Goal: Check status: Check status

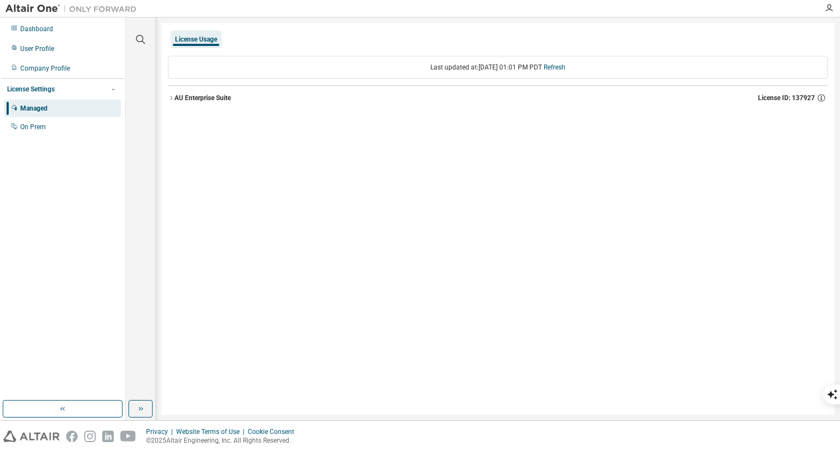
click at [246, 100] on div "AU Enterprise Suite License ID: 137927" at bounding box center [500, 98] width 653 height 10
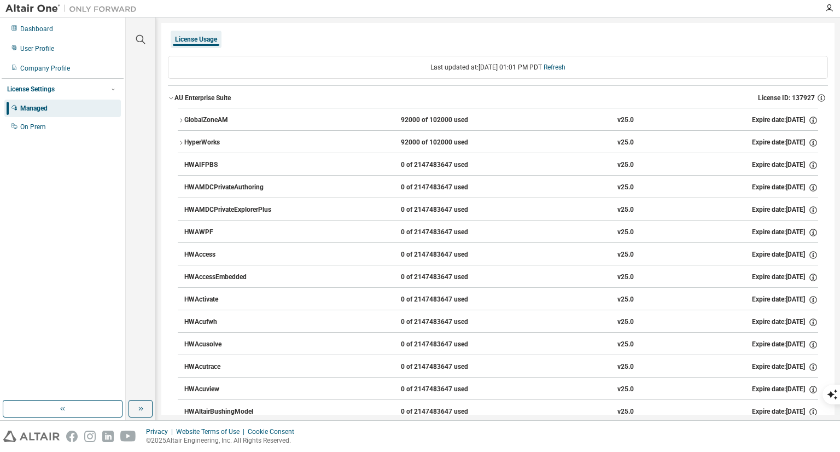
click at [225, 138] on div "HyperWorks" at bounding box center [233, 143] width 98 height 10
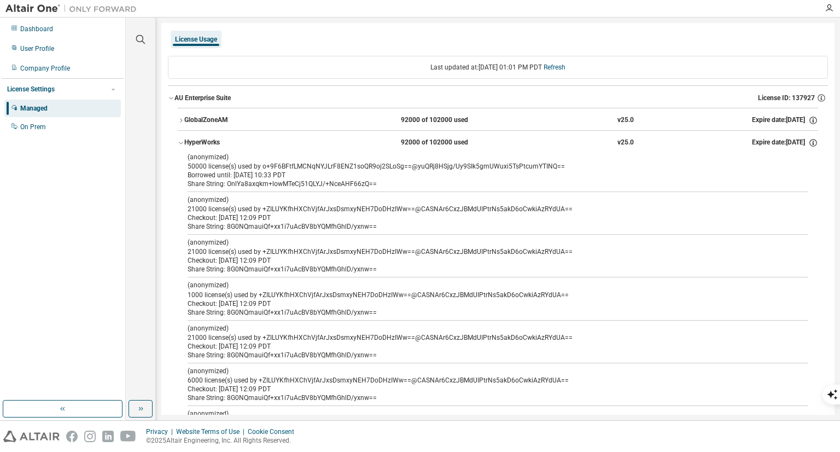
scroll to position [55, 0]
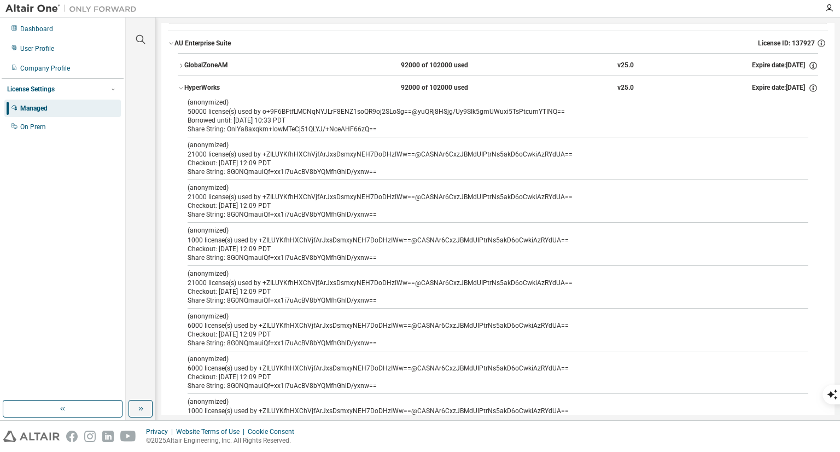
click at [184, 89] on div "HyperWorks" at bounding box center [233, 88] width 98 height 10
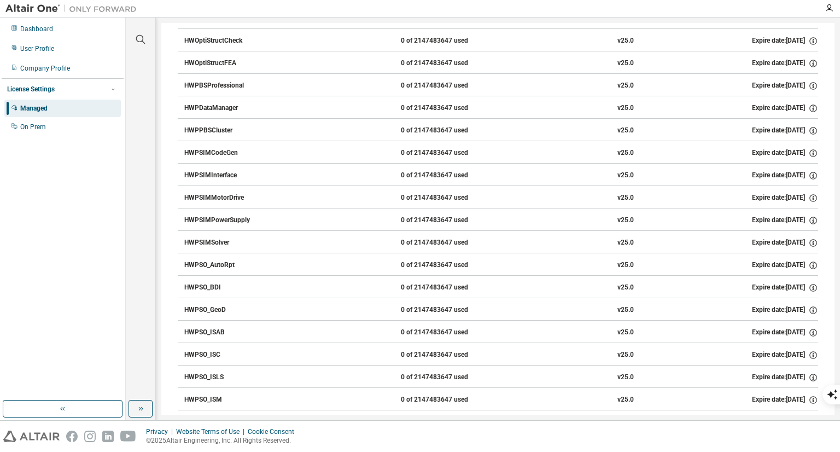
scroll to position [6482, 0]
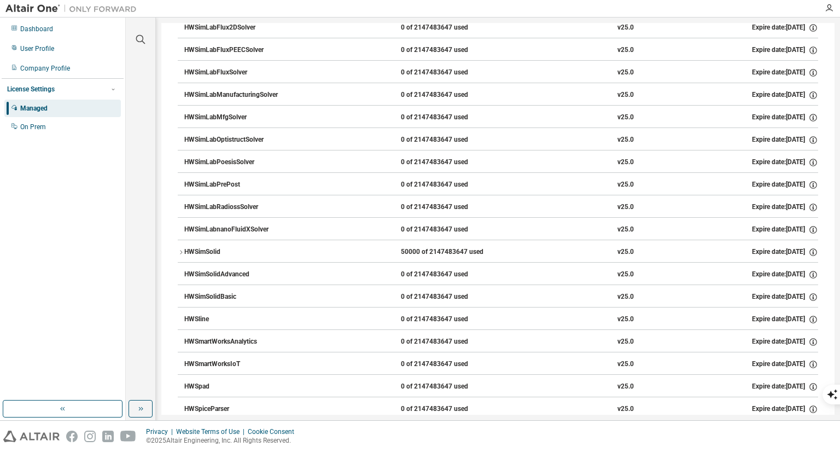
click at [307, 247] on div "HWSimSolid 50000 of 2147483647 used v25.0 Expire date: 2026-02-23" at bounding box center [501, 252] width 634 height 10
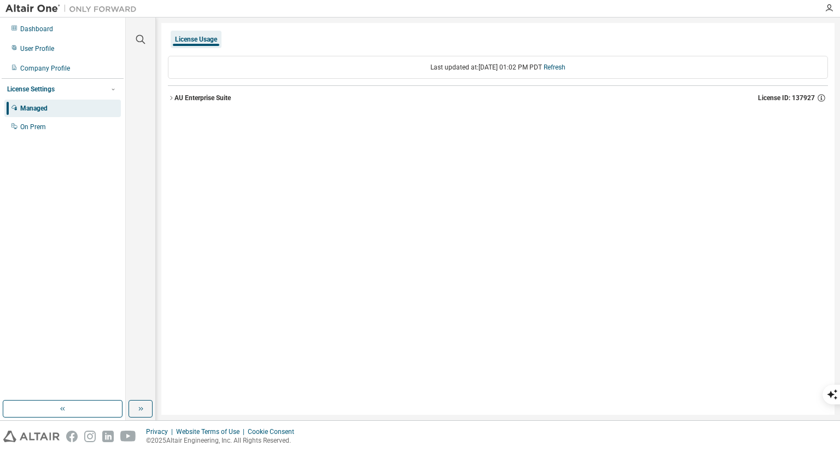
click at [172, 97] on icon "button" at bounding box center [171, 98] width 7 height 7
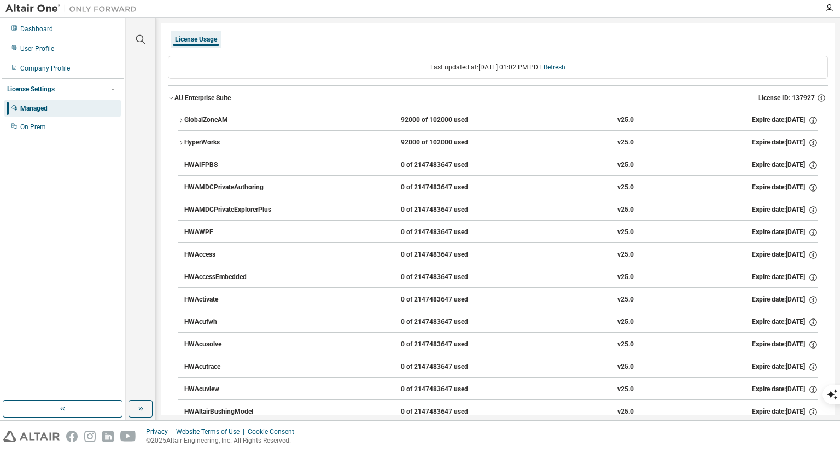
click at [220, 119] on div "GlobalZoneAM" at bounding box center [233, 120] width 98 height 10
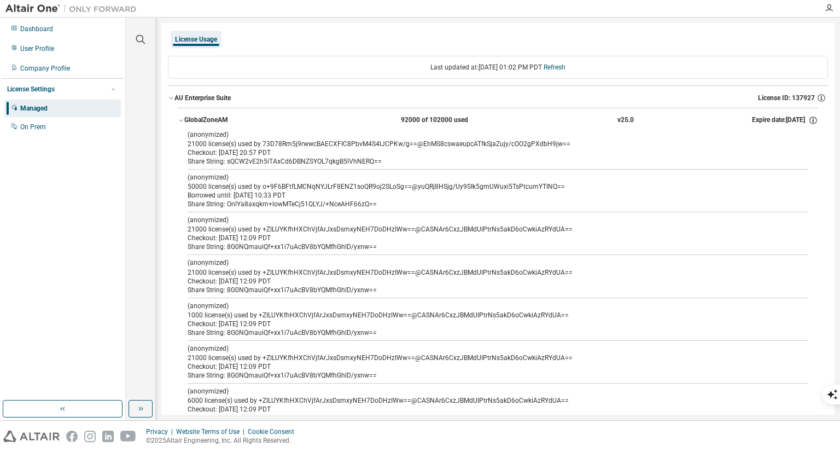
click at [180, 119] on icon "button" at bounding box center [181, 120] width 7 height 7
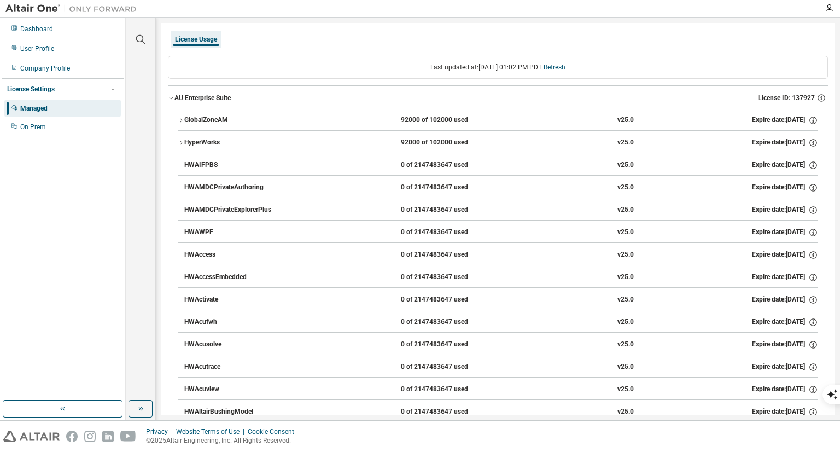
click at [361, 72] on div "Last updated at: [DATE] 01:02 PM PDT Refresh" at bounding box center [498, 67] width 660 height 23
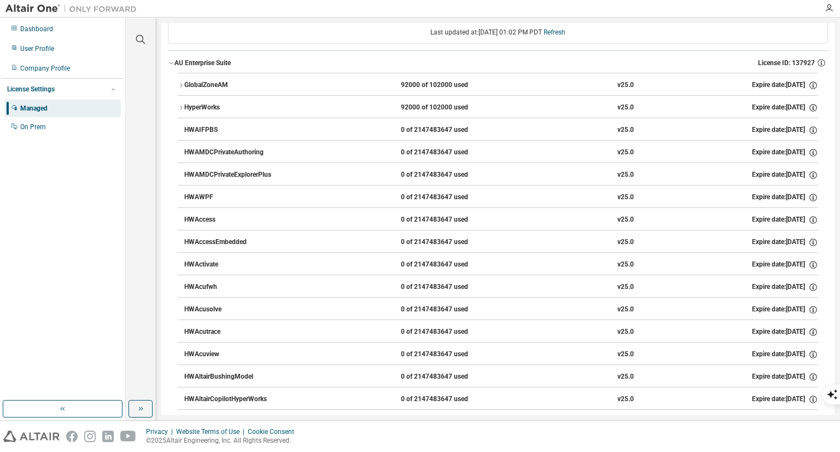
scroll to position [55, 0]
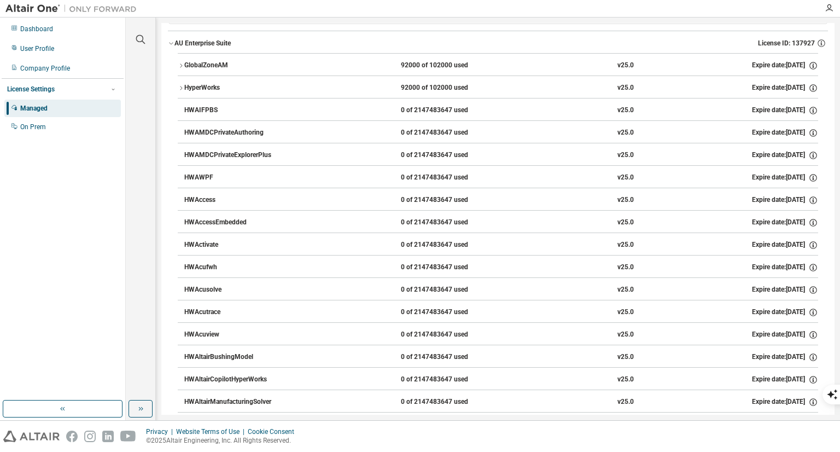
click at [250, 60] on button "GlobalZoneAM 92000 of 102000 used v25.0 Expire date: [DATE]" at bounding box center [498, 66] width 640 height 24
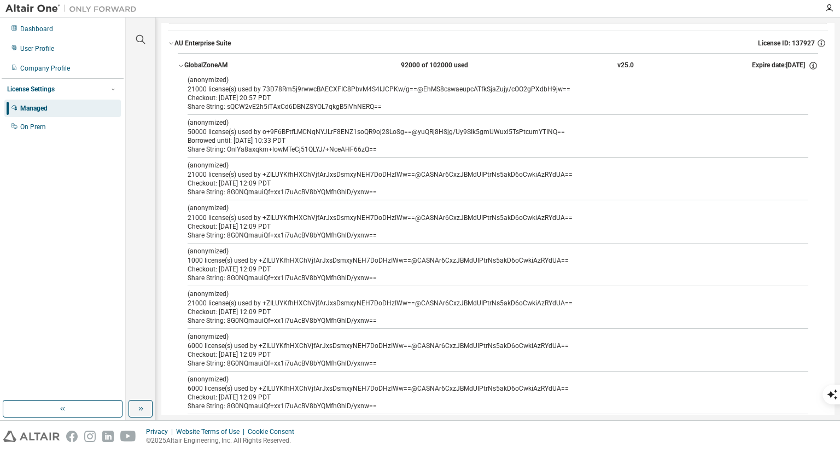
click at [250, 60] on button "GlobalZoneAM 92000 of 102000 used v25.0 Expire date: [DATE]" at bounding box center [498, 66] width 640 height 24
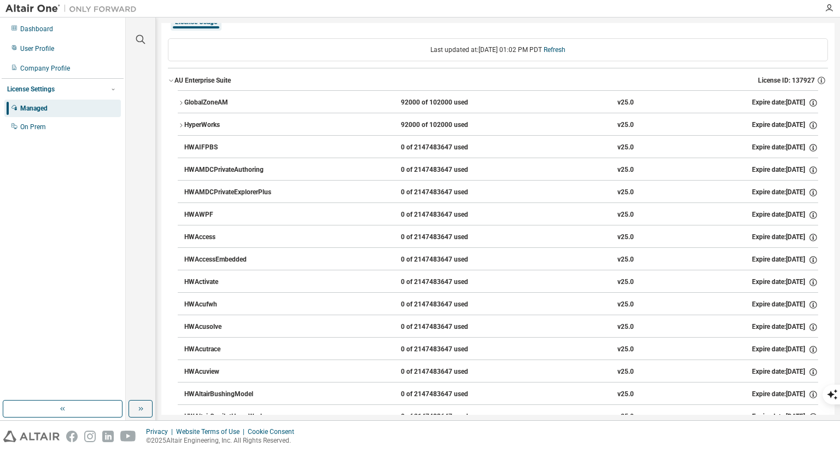
scroll to position [0, 0]
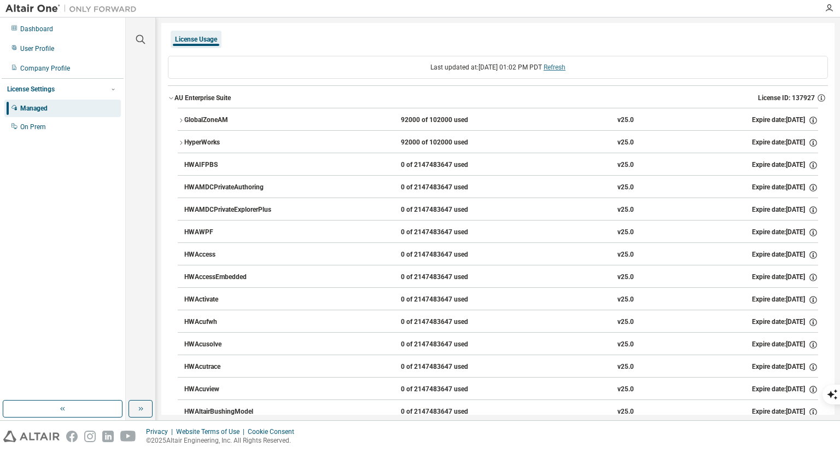
click at [565, 66] on link "Refresh" at bounding box center [555, 67] width 22 height 8
